Goal: Task Accomplishment & Management: Manage account settings

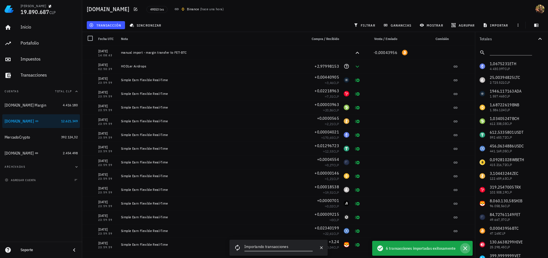
click at [467, 247] on icon "button" at bounding box center [465, 248] width 7 height 7
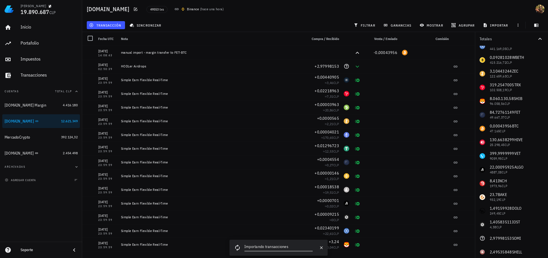
scroll to position [121, 0]
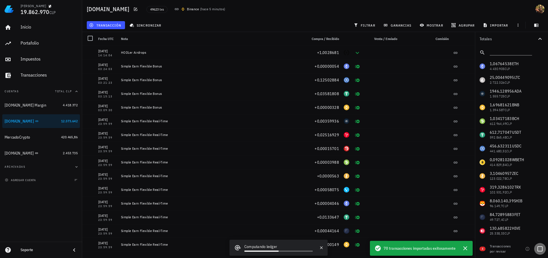
click at [543, 249] on div at bounding box center [541, 249] width 10 height 10
checkbox input "true"
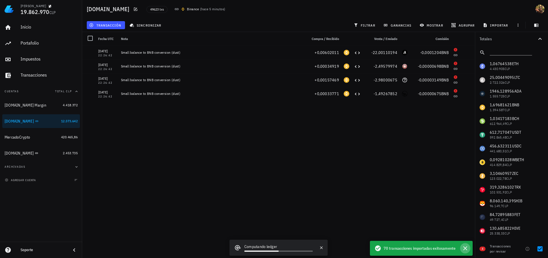
click at [465, 247] on icon "button" at bounding box center [465, 248] width 7 height 7
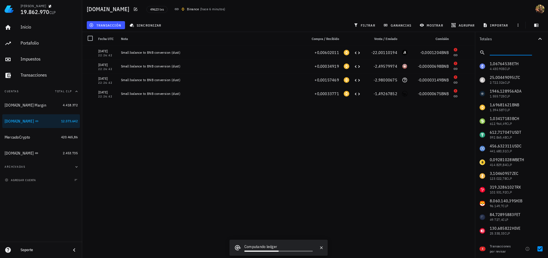
click at [496, 50] on input "text" at bounding box center [510, 51] width 41 height 7
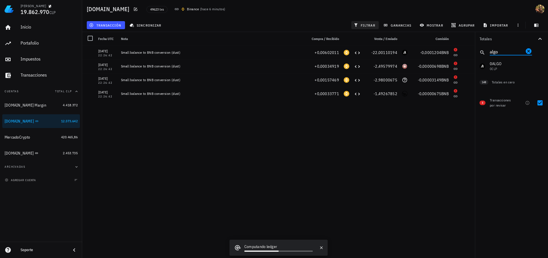
type input "algo"
click at [363, 22] on button "filtrar" at bounding box center [365, 25] width 27 height 8
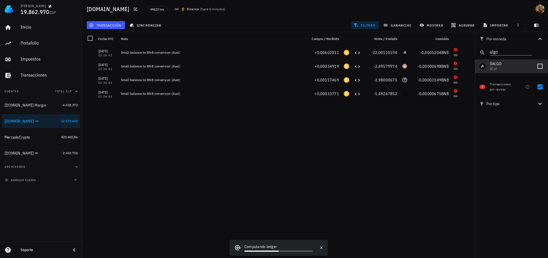
drag, startPoint x: 544, startPoint y: 67, endPoint x: 512, endPoint y: 84, distance: 35.4
click at [544, 67] on div at bounding box center [541, 66] width 10 height 10
checkbox input "true"
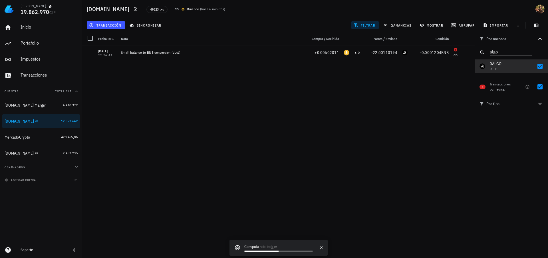
click at [542, 85] on div at bounding box center [541, 87] width 10 height 10
checkbox input "false"
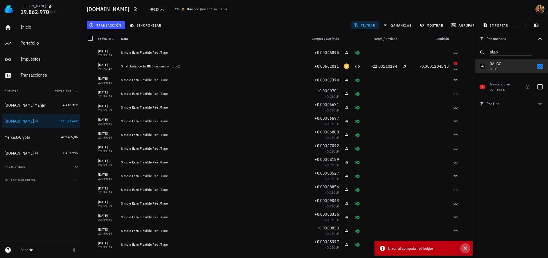
click at [464, 246] on icon "button" at bounding box center [465, 248] width 7 height 7
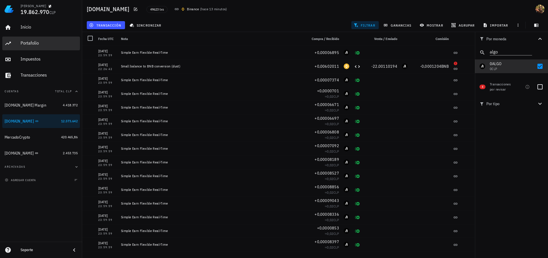
click at [35, 44] on div "Portafolio" at bounding box center [49, 42] width 57 height 5
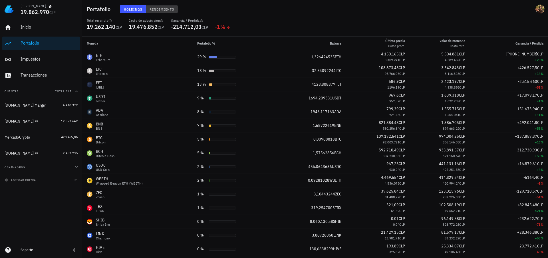
click at [161, 11] on button "Rendimiento" at bounding box center [162, 9] width 32 height 8
